Goal: Task Accomplishment & Management: Use online tool/utility

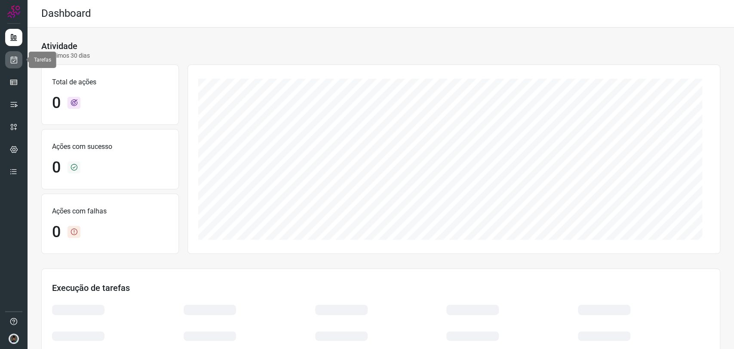
click at [12, 55] on icon at bounding box center [13, 59] width 9 height 9
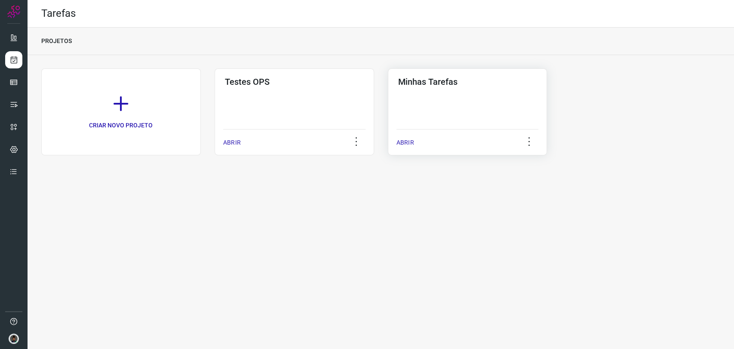
drag, startPoint x: 469, startPoint y: 108, endPoint x: 471, endPoint y: 115, distance: 7.2
click at [471, 114] on div "Minhas Tarefas ABRIR" at bounding box center [468, 111] width 160 height 87
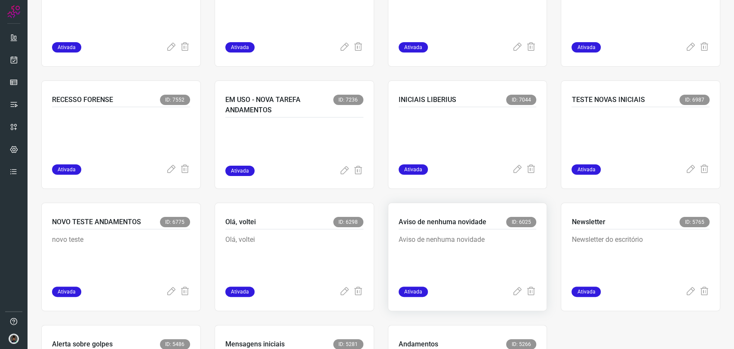
scroll to position [603, 0]
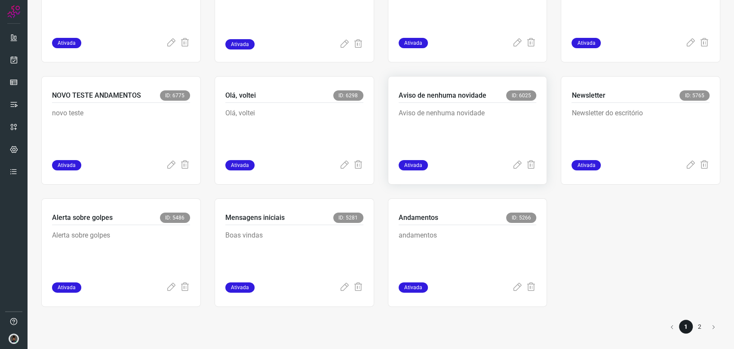
click at [468, 134] on p "Aviso de nenhuma novidade" at bounding box center [463, 129] width 129 height 43
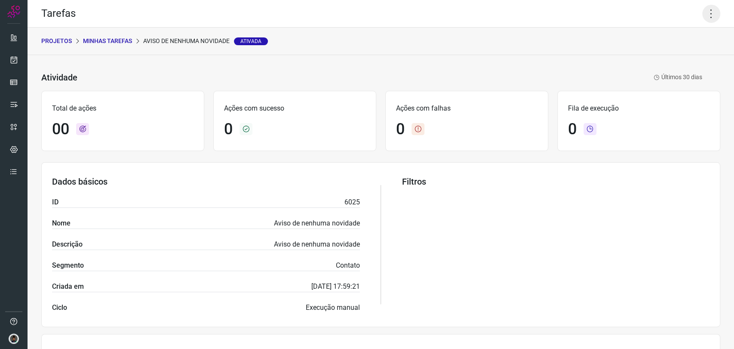
click at [703, 16] on icon at bounding box center [711, 14] width 18 height 18
click at [667, 55] on li "Executar" at bounding box center [673, 56] width 78 height 14
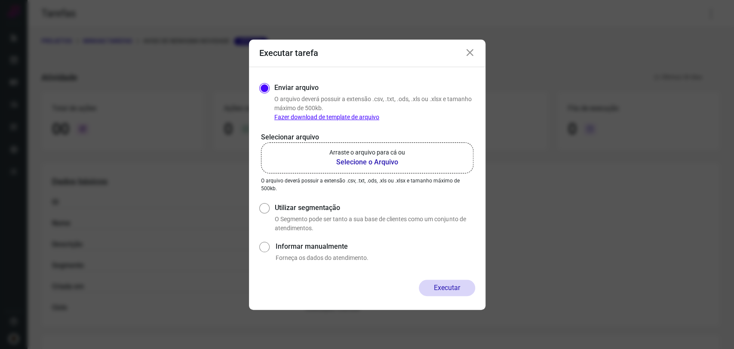
click at [394, 163] on b "Selecione o Arquivo" at bounding box center [367, 162] width 76 height 10
click at [0, 0] on input "Arraste o arquivo para cá ou Selecione o Arquivo" at bounding box center [0, 0] width 0 height 0
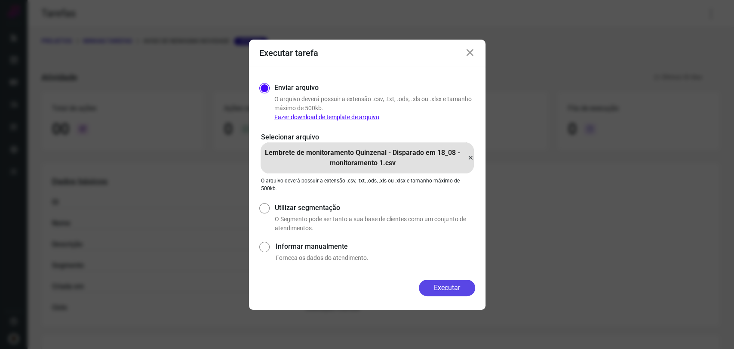
click at [440, 283] on button "Executar" at bounding box center [447, 287] width 56 height 16
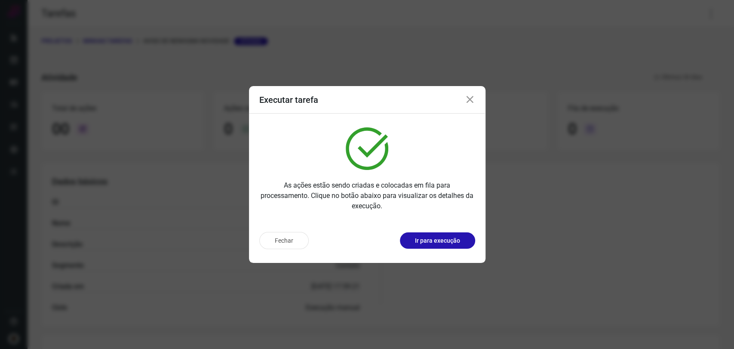
click at [471, 101] on icon at bounding box center [470, 100] width 10 height 10
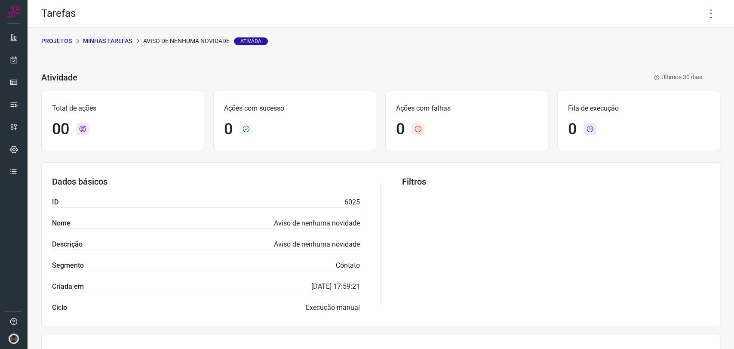
drag, startPoint x: 705, startPoint y: 15, endPoint x: 688, endPoint y: 56, distance: 44.2
click at [705, 15] on icon at bounding box center [711, 14] width 18 height 18
click at [673, 56] on li "Executar" at bounding box center [673, 56] width 78 height 14
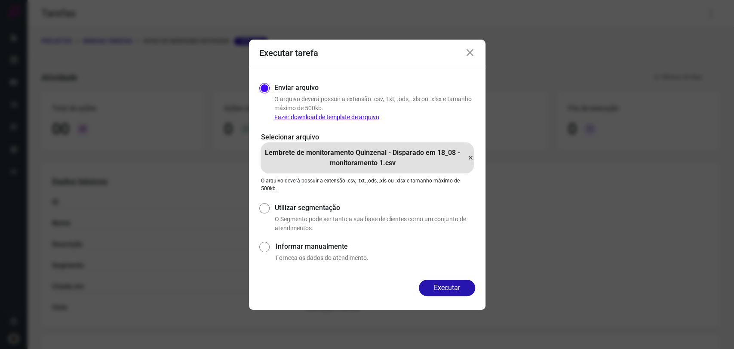
click at [463, 159] on p "Lembrete de monitoramento Quinzenal - Disparado em 18_08 - monitoramento 1.csv" at bounding box center [363, 157] width 204 height 21
click at [0, 0] on input "Lembrete de monitoramento Quinzenal - Disparado em 18_08 - monitoramento 1.csv" at bounding box center [0, 0] width 0 height 0
click at [465, 289] on button "Executar" at bounding box center [447, 287] width 56 height 16
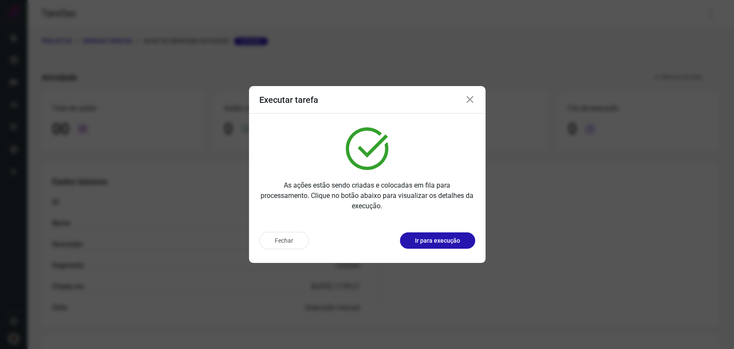
click at [465, 98] on icon at bounding box center [470, 100] width 10 height 10
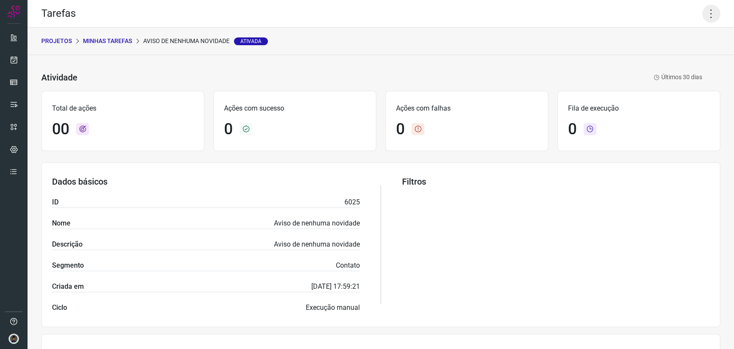
click at [702, 21] on icon at bounding box center [711, 14] width 18 height 18
click at [676, 51] on li "Executar" at bounding box center [673, 56] width 78 height 14
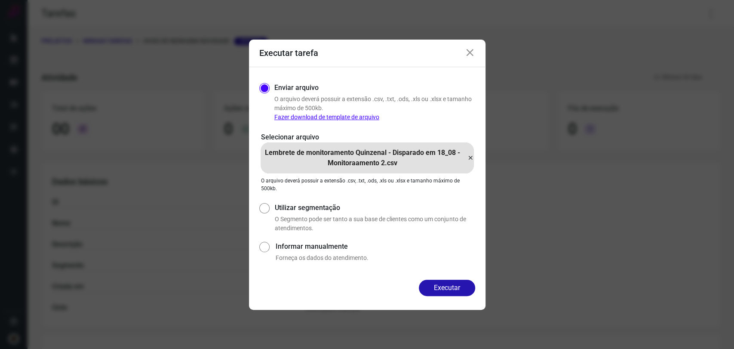
click at [471, 159] on icon at bounding box center [470, 158] width 7 height 10
click at [0, 0] on input "Lembrete de monitoramento Quinzenal - Disparado em 18_08 - Monitoraamento 2.csv" at bounding box center [0, 0] width 0 height 0
click at [431, 294] on button "Executar" at bounding box center [447, 287] width 56 height 16
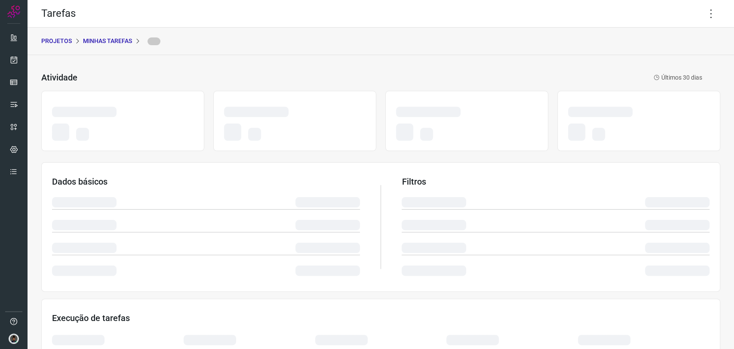
click at [106, 43] on p "Minhas Tarefas" at bounding box center [107, 41] width 49 height 9
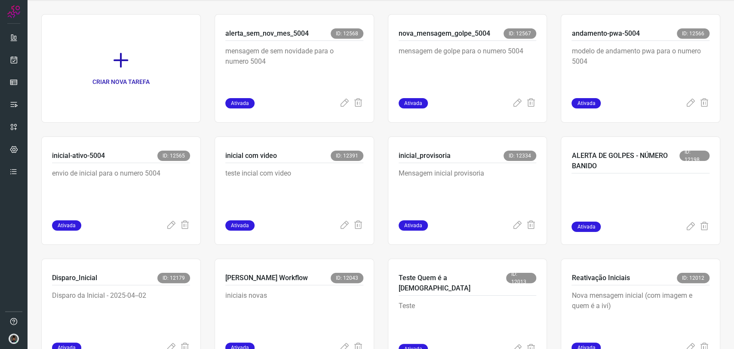
scroll to position [143, 0]
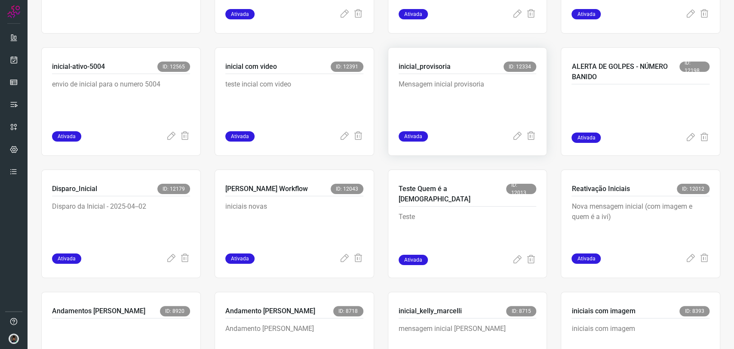
click at [448, 93] on p "Mensagem inicial provisoria" at bounding box center [463, 100] width 129 height 43
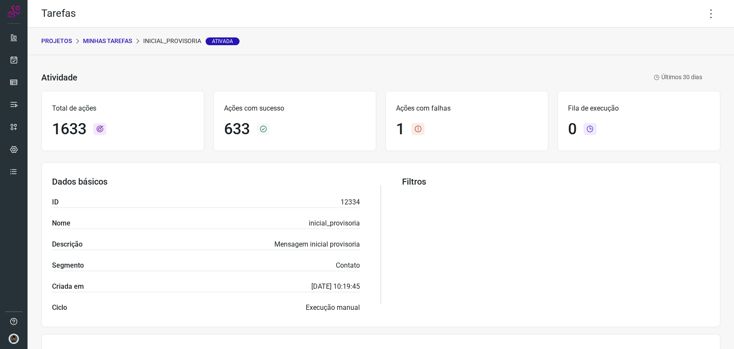
drag, startPoint x: 701, startPoint y: 16, endPoint x: 698, endPoint y: 25, distance: 9.5
click at [702, 15] on icon at bounding box center [711, 14] width 18 height 18
click at [672, 52] on li "Executar" at bounding box center [673, 56] width 78 height 14
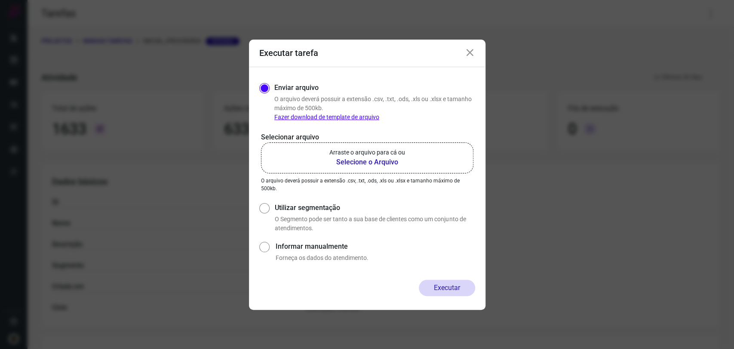
click at [370, 163] on b "Selecione o Arquivo" at bounding box center [367, 162] width 76 height 10
click at [0, 0] on input "Arraste o arquivo para cá ou Selecione o Arquivo" at bounding box center [0, 0] width 0 height 0
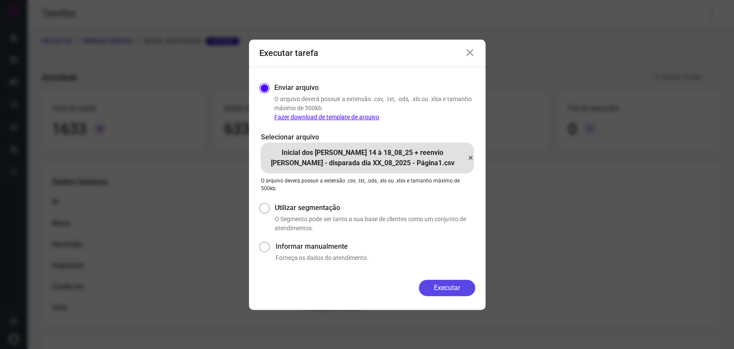
click at [453, 290] on button "Executar" at bounding box center [447, 287] width 56 height 16
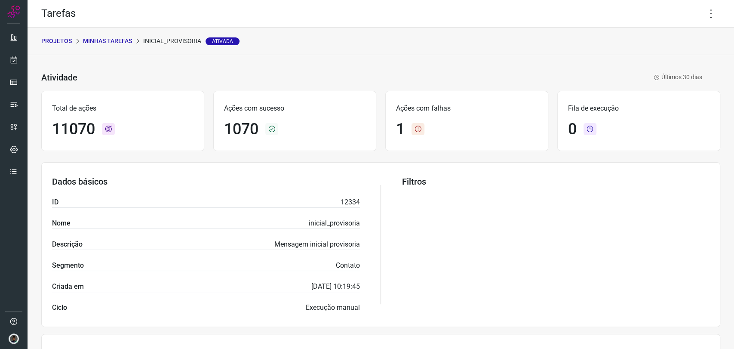
click at [123, 37] on p "Minhas Tarefas" at bounding box center [107, 41] width 49 height 9
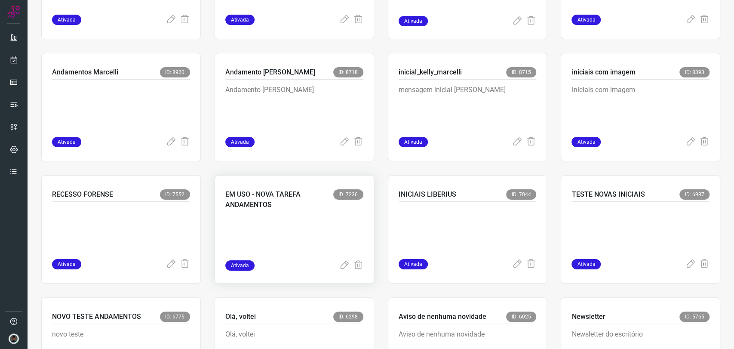
click at [301, 241] on p at bounding box center [289, 238] width 129 height 43
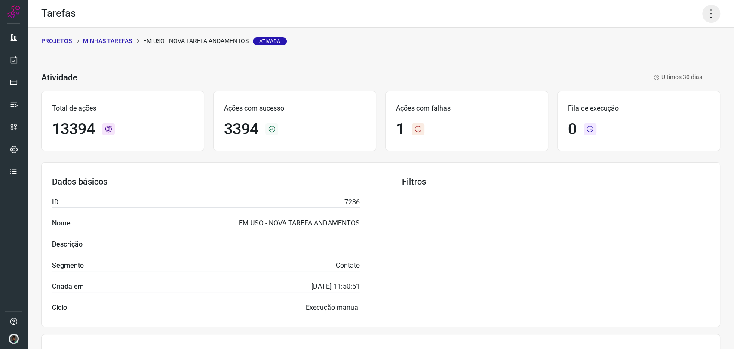
click at [702, 11] on icon at bounding box center [711, 14] width 18 height 18
click at [665, 58] on li "Executar" at bounding box center [673, 56] width 78 height 14
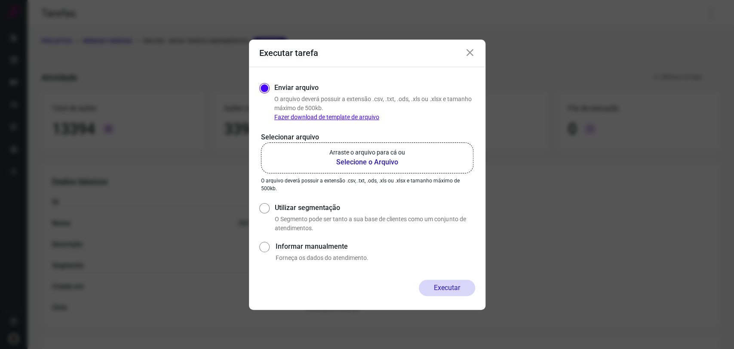
click at [378, 157] on b "Selecione o Arquivo" at bounding box center [367, 162] width 76 height 10
click at [0, 0] on input "Arraste o arquivo para cá ou Selecione o Arquivo" at bounding box center [0, 0] width 0 height 0
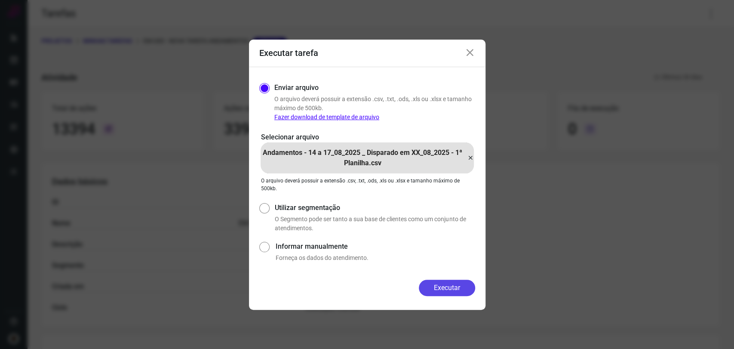
click at [457, 288] on button "Executar" at bounding box center [447, 287] width 56 height 16
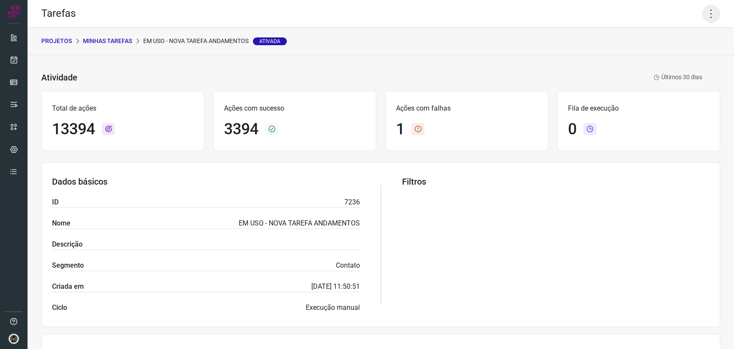
click at [705, 19] on icon at bounding box center [711, 14] width 18 height 18
click at [654, 55] on li "Executar" at bounding box center [673, 56] width 78 height 14
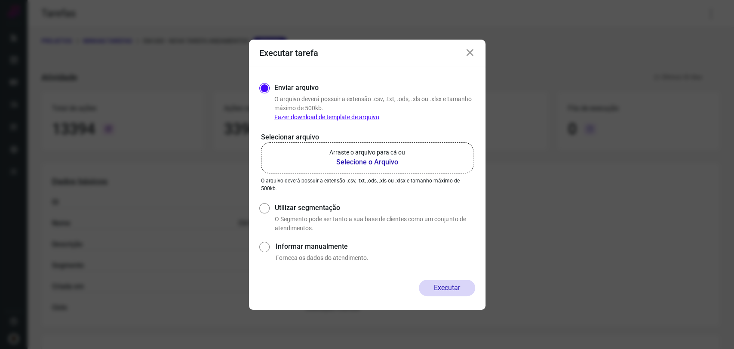
click at [379, 155] on p "Arraste o arquivo para cá ou" at bounding box center [367, 152] width 76 height 9
click at [0, 0] on input "Arraste o arquivo para cá ou Selecione o Arquivo" at bounding box center [0, 0] width 0 height 0
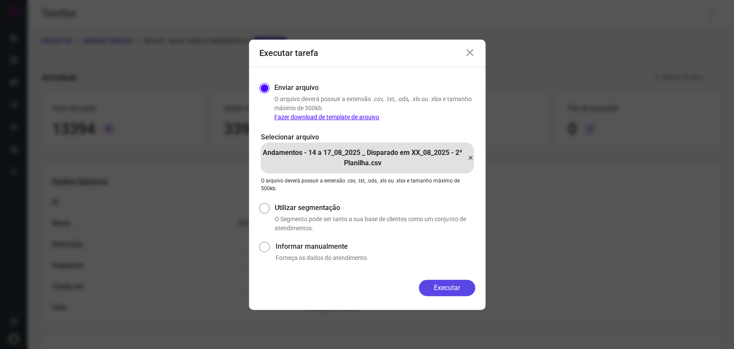
click at [454, 286] on button "Executar" at bounding box center [447, 287] width 56 height 16
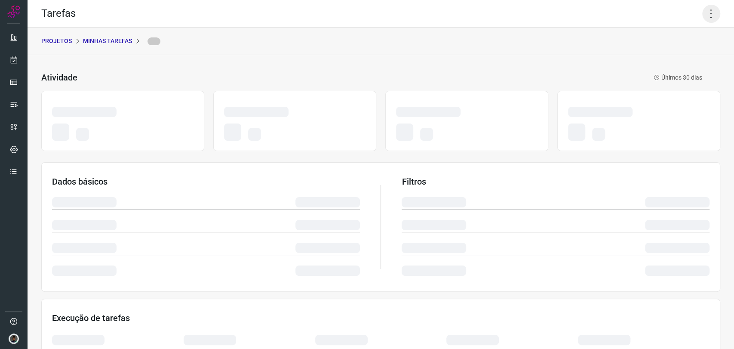
click at [702, 17] on icon at bounding box center [711, 14] width 18 height 18
click at [702, 9] on icon at bounding box center [711, 14] width 18 height 18
click at [644, 46] on div "PROJETOS Minhas Tarefas" at bounding box center [381, 42] width 706 height 28
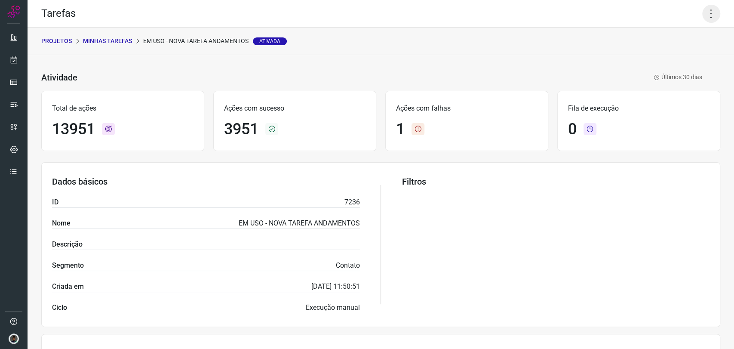
click at [705, 12] on icon at bounding box center [711, 14] width 18 height 18
click at [647, 54] on icon at bounding box center [645, 56] width 9 height 9
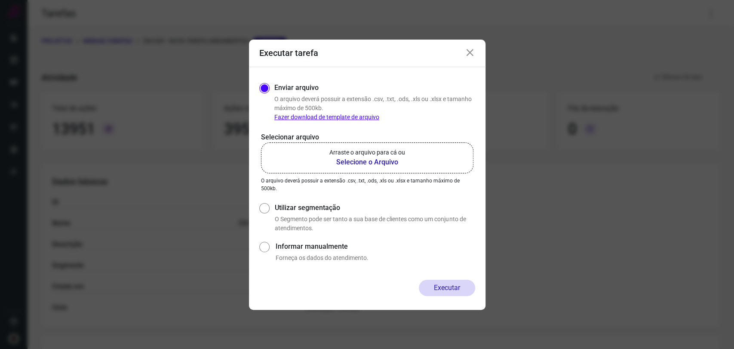
click at [374, 163] on b "Selecione o Arquivo" at bounding box center [367, 162] width 76 height 10
click at [0, 0] on input "Arraste o arquivo para cá ou Selecione o Arquivo" at bounding box center [0, 0] width 0 height 0
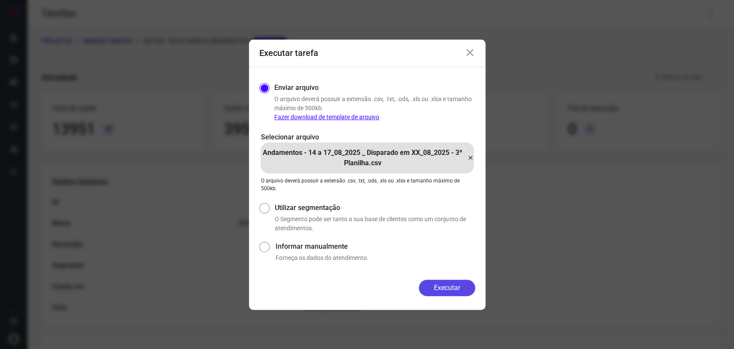
click at [458, 283] on button "Executar" at bounding box center [447, 287] width 56 height 16
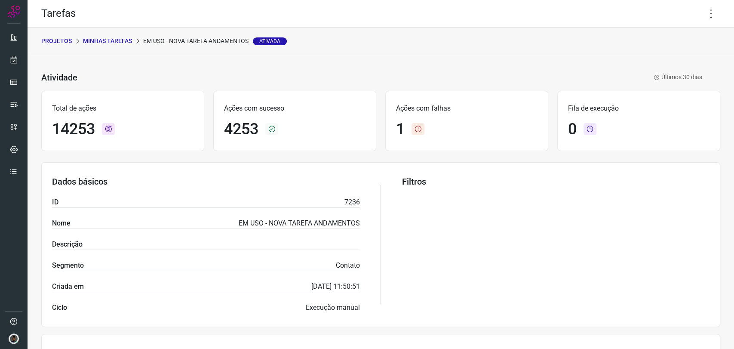
drag, startPoint x: 705, startPoint y: 15, endPoint x: 685, endPoint y: 40, distance: 32.1
click at [705, 15] on icon at bounding box center [711, 14] width 18 height 18
click at [669, 59] on li "Executar" at bounding box center [673, 56] width 78 height 14
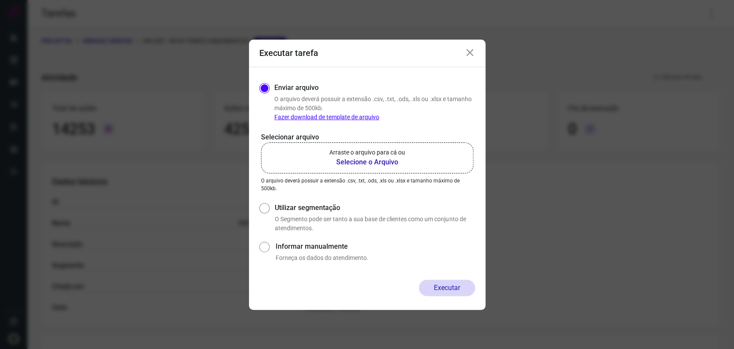
click at [392, 160] on b "Selecione o Arquivo" at bounding box center [367, 162] width 76 height 10
click at [0, 0] on input "Arraste o arquivo para cá ou Selecione o Arquivo" at bounding box center [0, 0] width 0 height 0
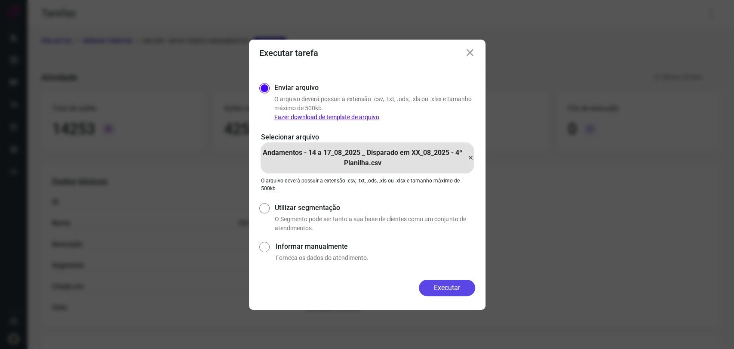
click at [460, 289] on button "Executar" at bounding box center [447, 287] width 56 height 16
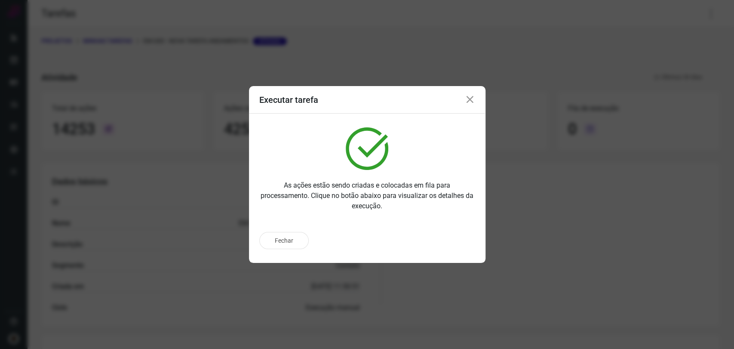
click at [470, 99] on icon at bounding box center [470, 100] width 10 height 10
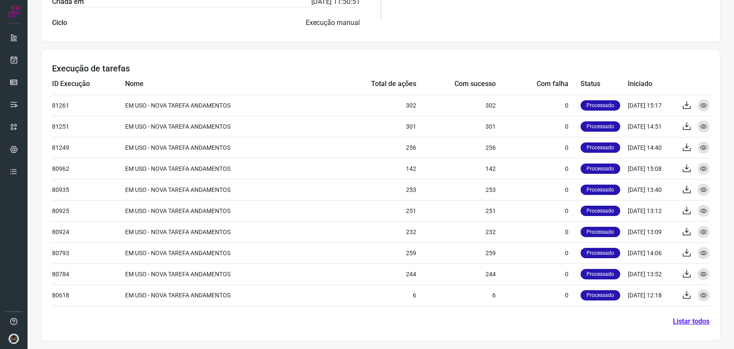
scroll to position [93, 0]
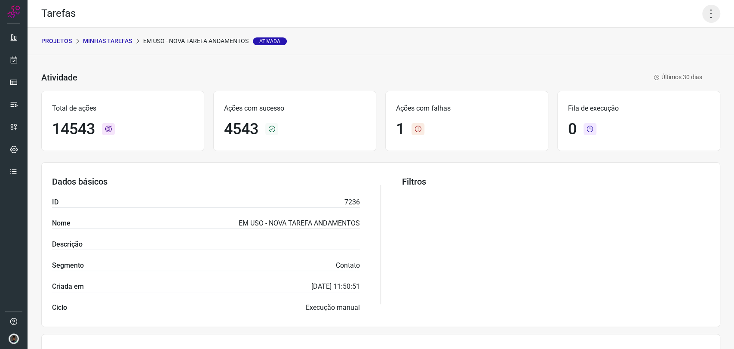
click at [702, 15] on icon at bounding box center [711, 14] width 18 height 18
click at [667, 56] on li "Executar" at bounding box center [673, 56] width 78 height 14
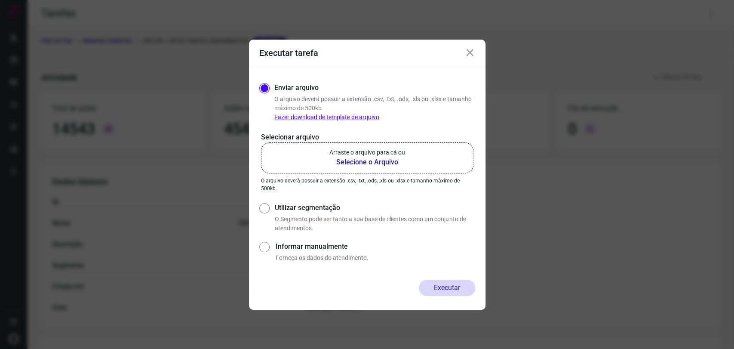
click at [363, 158] on b "Selecione o Arquivo" at bounding box center [367, 162] width 76 height 10
click at [0, 0] on input "Arraste o arquivo para cá ou Selecione o Arquivo" at bounding box center [0, 0] width 0 height 0
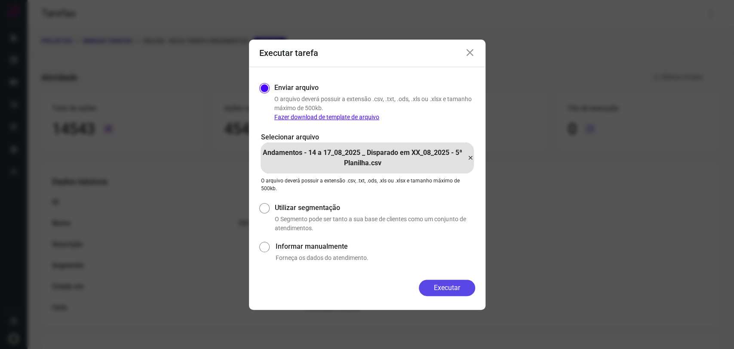
click at [453, 285] on button "Executar" at bounding box center [447, 287] width 56 height 16
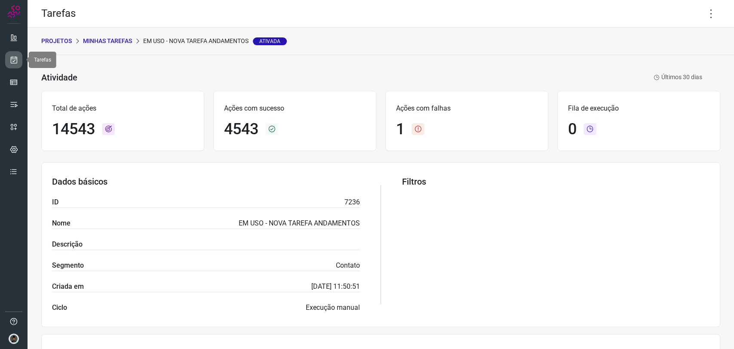
click at [16, 62] on icon at bounding box center [13, 59] width 9 height 9
click at [705, 18] on icon at bounding box center [711, 14] width 18 height 18
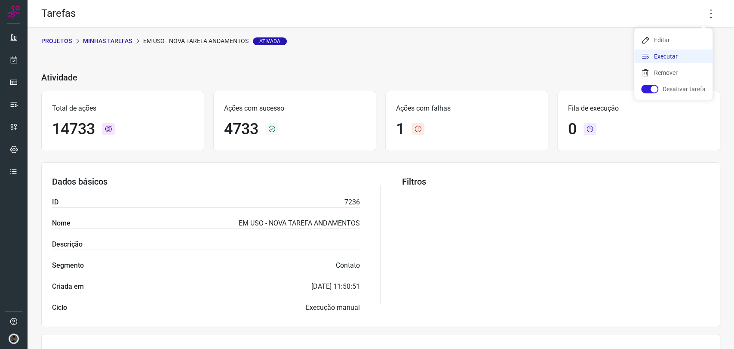
click at [675, 52] on li "Executar" at bounding box center [673, 56] width 78 height 14
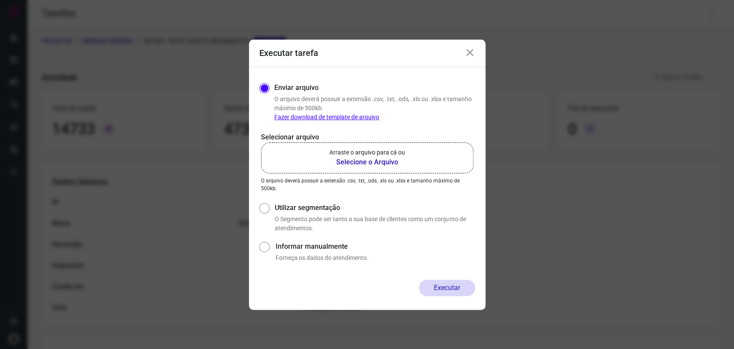
click at [388, 157] on b "Selecione o Arquivo" at bounding box center [367, 162] width 76 height 10
click at [0, 0] on input "Arraste o arquivo para cá ou Selecione o Arquivo" at bounding box center [0, 0] width 0 height 0
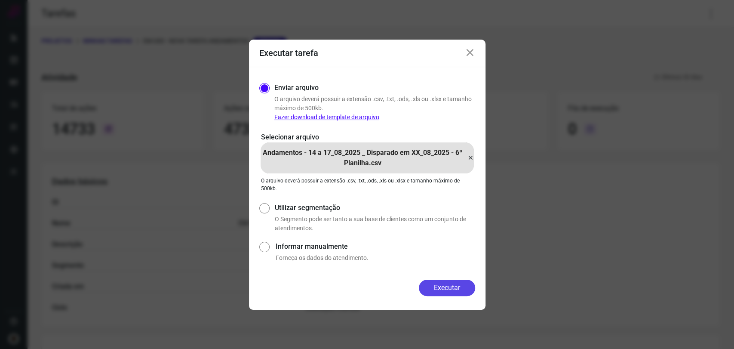
click at [456, 283] on button "Executar" at bounding box center [447, 287] width 56 height 16
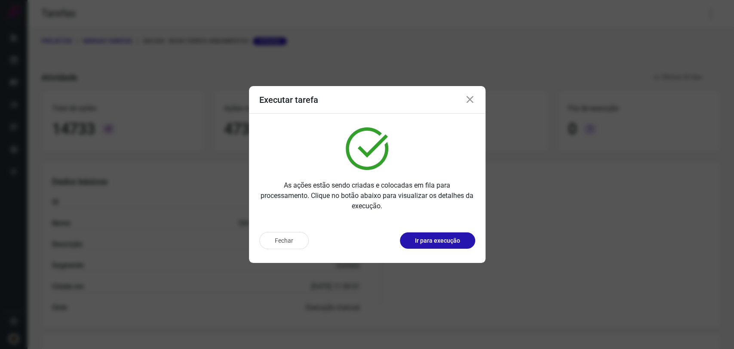
drag, startPoint x: 469, startPoint y: 98, endPoint x: 658, endPoint y: 14, distance: 207.3
click at [468, 97] on icon at bounding box center [470, 100] width 10 height 10
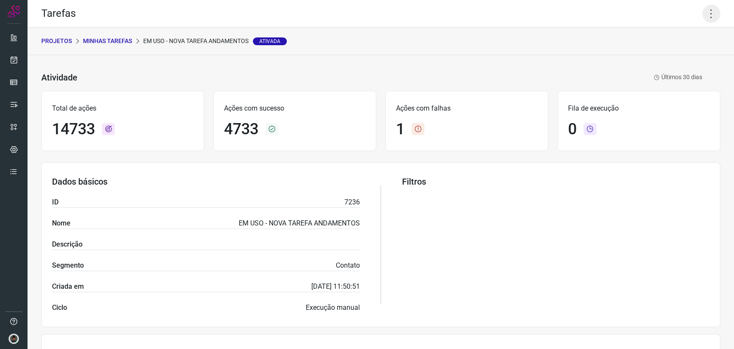
drag, startPoint x: 713, startPoint y: 15, endPoint x: 709, endPoint y: 15, distance: 4.8
click at [709, 15] on div "Tarefas" at bounding box center [381, 14] width 706 height 28
drag, startPoint x: 707, startPoint y: 14, endPoint x: 696, endPoint y: 32, distance: 20.9
click at [707, 14] on icon at bounding box center [711, 14] width 18 height 18
click at [676, 56] on li "Executar" at bounding box center [673, 56] width 78 height 14
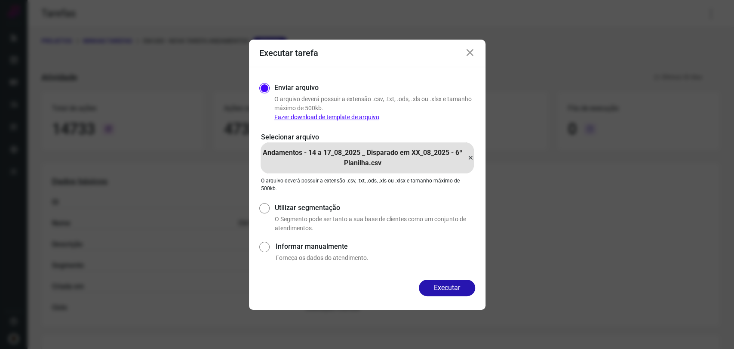
click at [468, 54] on icon at bounding box center [470, 53] width 10 height 10
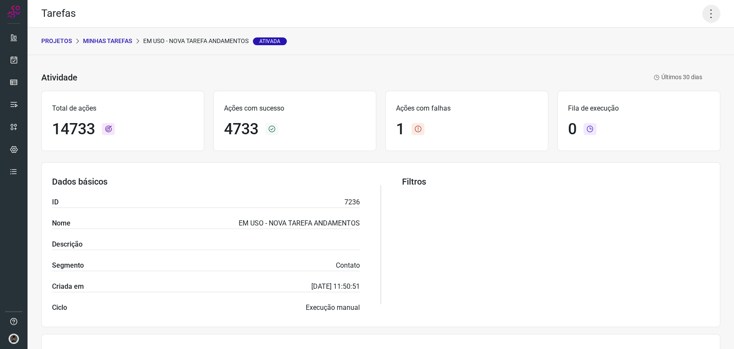
click at [702, 11] on icon at bounding box center [711, 14] width 18 height 18
click at [675, 59] on li "Executar" at bounding box center [673, 56] width 78 height 14
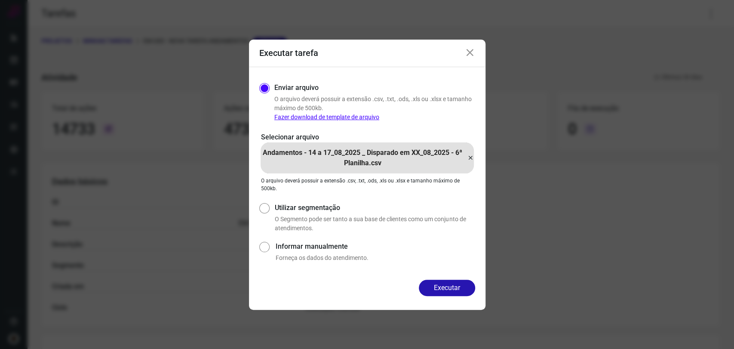
click at [469, 163] on icon at bounding box center [470, 158] width 7 height 10
click at [0, 0] on input "Andamentos - 14 a 17_08_2025 _ Disparado em XX_08_2025 - 6ª Planilha.csv" at bounding box center [0, 0] width 0 height 0
click at [446, 288] on button "Executar" at bounding box center [447, 287] width 56 height 16
